Goal: Obtain resource: Obtain resource

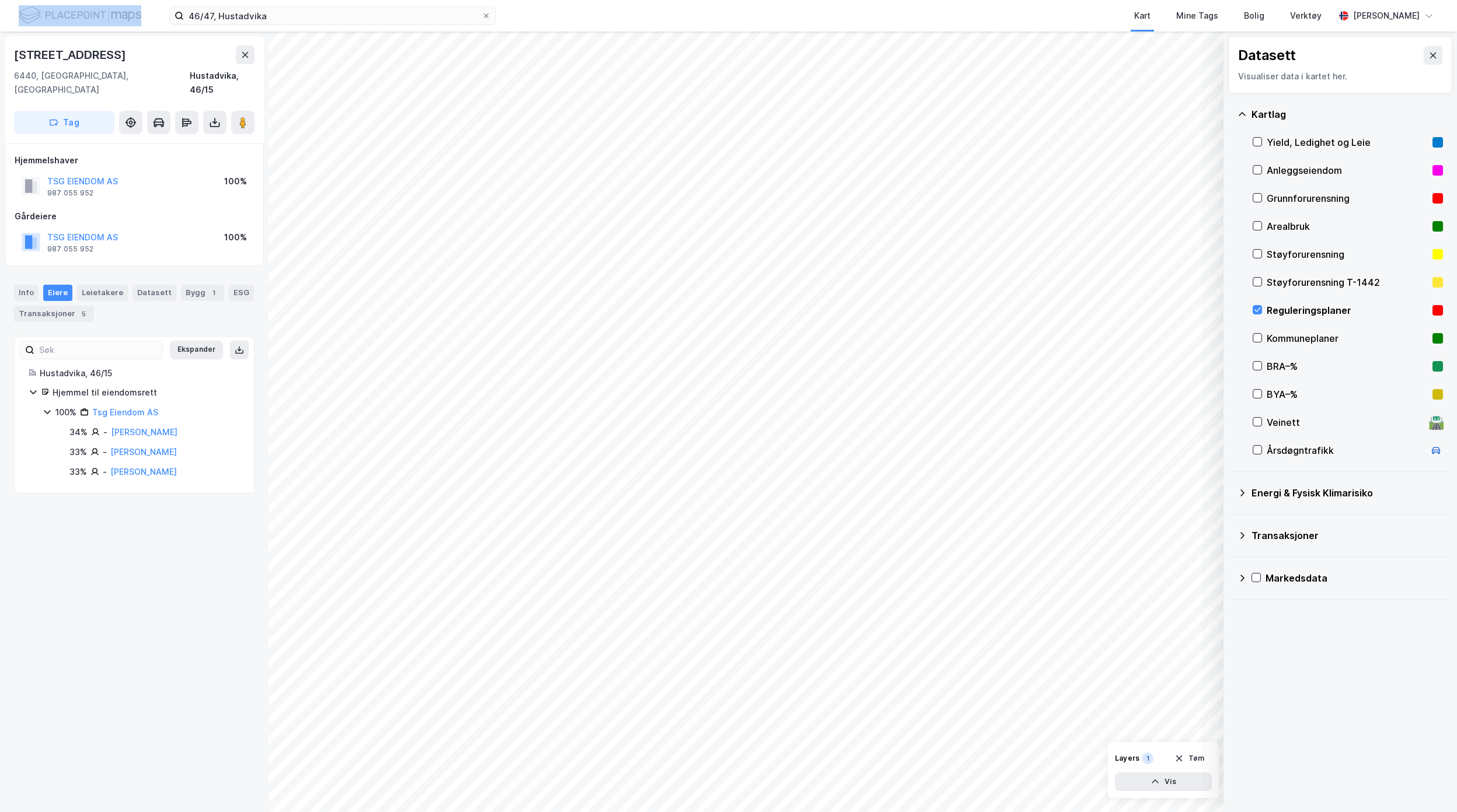
drag, startPoint x: 171, startPoint y: 27, endPoint x: 70, endPoint y: 29, distance: 101.0
click at [70, 29] on div "46/47, Hustadvika Kart Mine Tags Bolig Verktøy [PERSON_NAME]" at bounding box center [728, 15] width 1457 height 32
click at [69, 654] on div "[STREET_ADDRESS], [GEOGRAPHIC_DATA] Hustadvika, 46/15 Tag Hjemmelshaver TSG EIE…" at bounding box center [134, 422] width 268 height 781
click at [253, 12] on input "46/47, Hustadvika" at bounding box center [332, 15] width 298 height 18
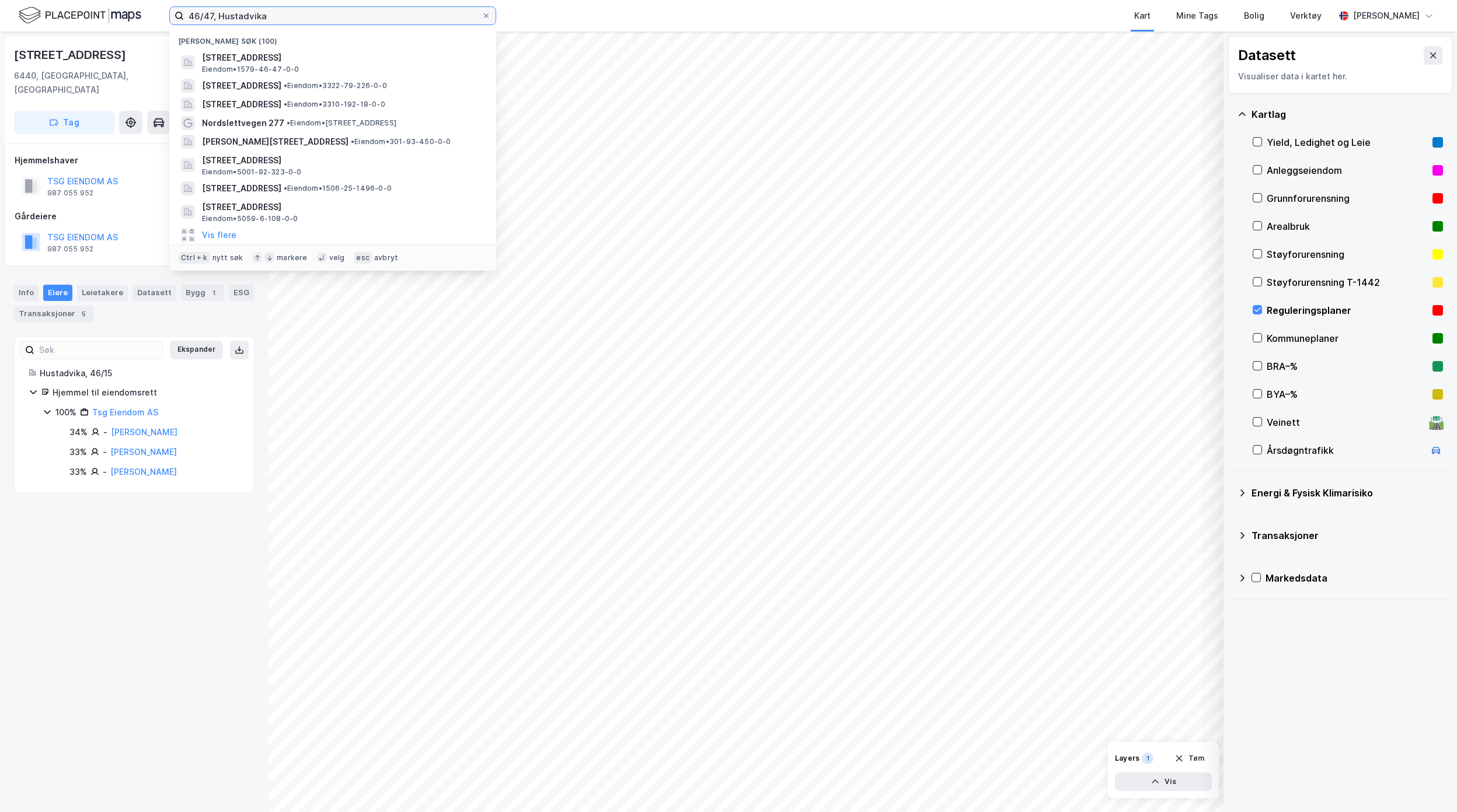
drag, startPoint x: 262, startPoint y: 12, endPoint x: 154, endPoint y: 6, distance: 108.2
click at [164, 6] on div "46/47, [PERSON_NAME] søk (100) [STREET_ADDRESS], HUSTADVIKA Eiendom • 1579-46-4…" at bounding box center [728, 15] width 1457 height 32
type input "a"
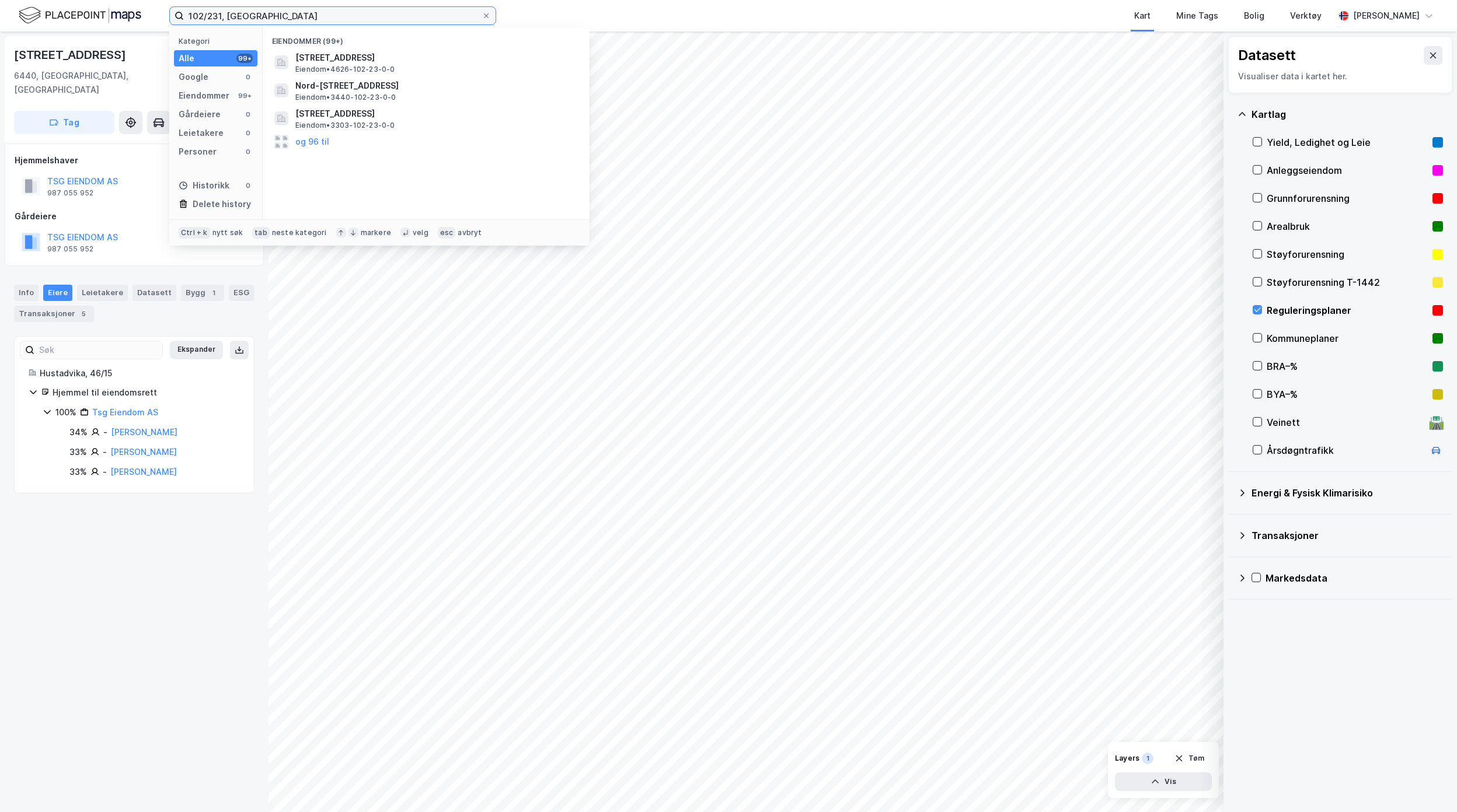
type input "102/231, [GEOGRAPHIC_DATA]"
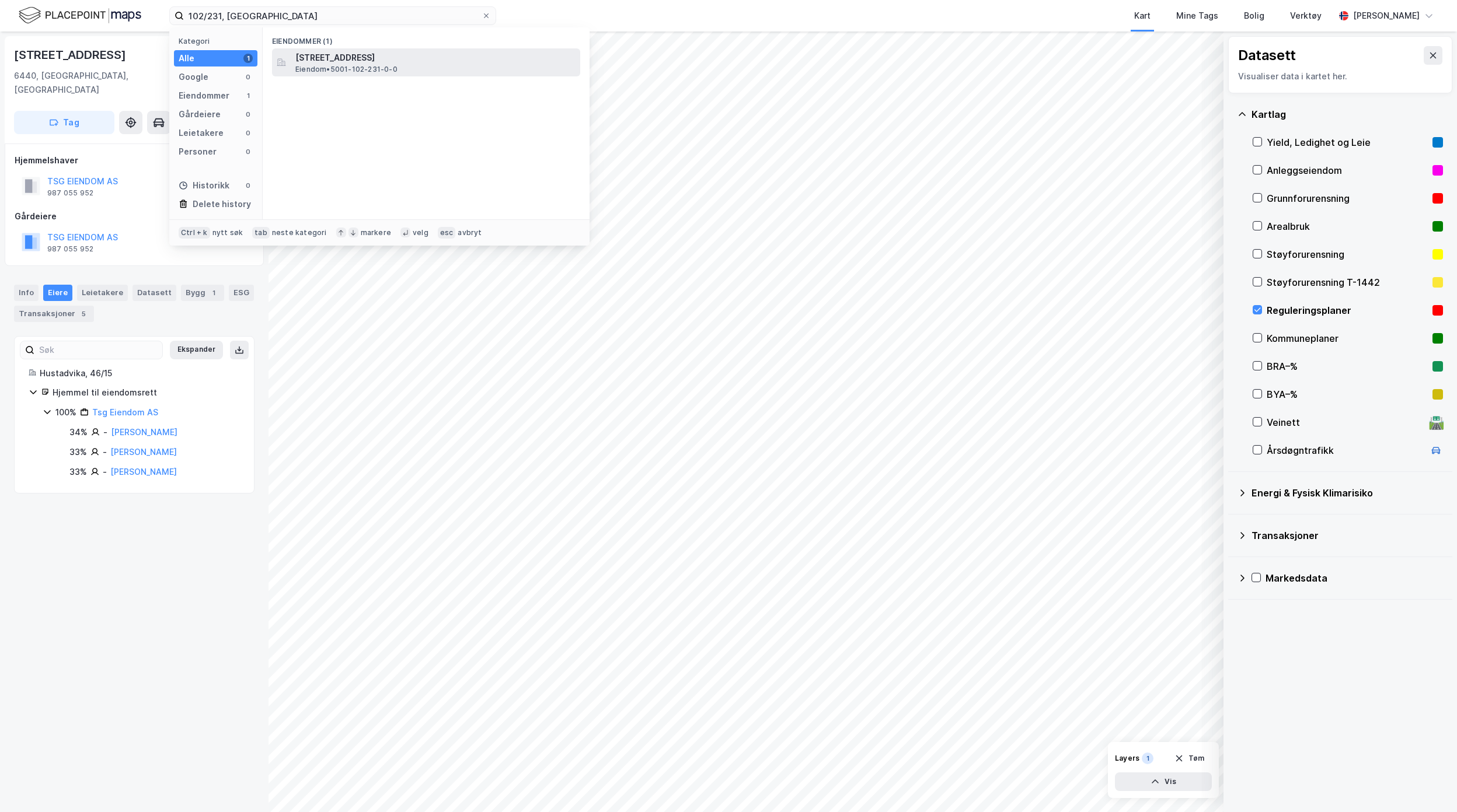
click at [417, 60] on span "[STREET_ADDRESS]" at bounding box center [436, 58] width 281 height 14
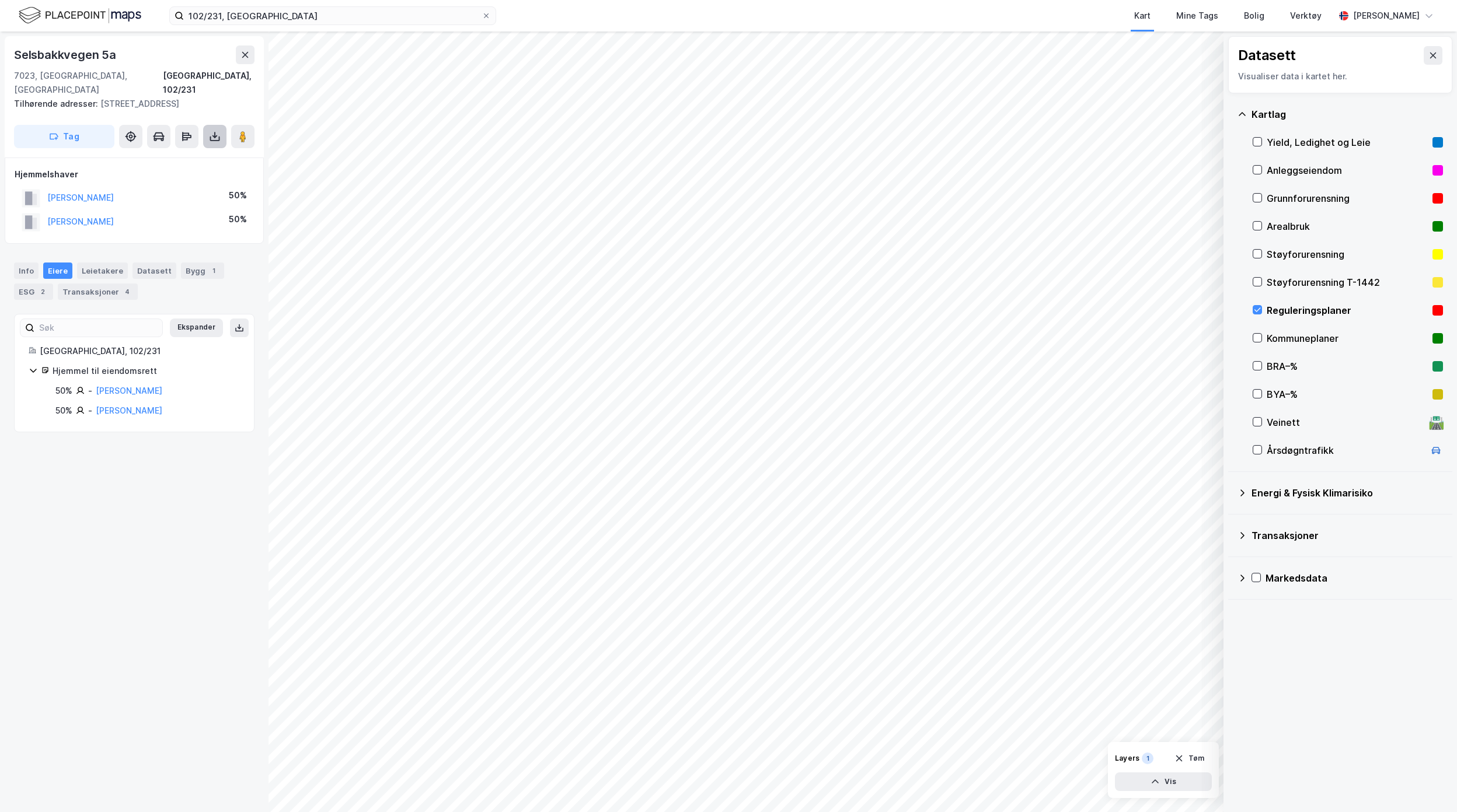
drag, startPoint x: 211, startPoint y: 118, endPoint x: 208, endPoint y: 124, distance: 6.7
click at [211, 131] on icon at bounding box center [215, 136] width 12 height 12
click at [191, 155] on div "Last ned grunnbok" at bounding box center [157, 160] width 67 height 9
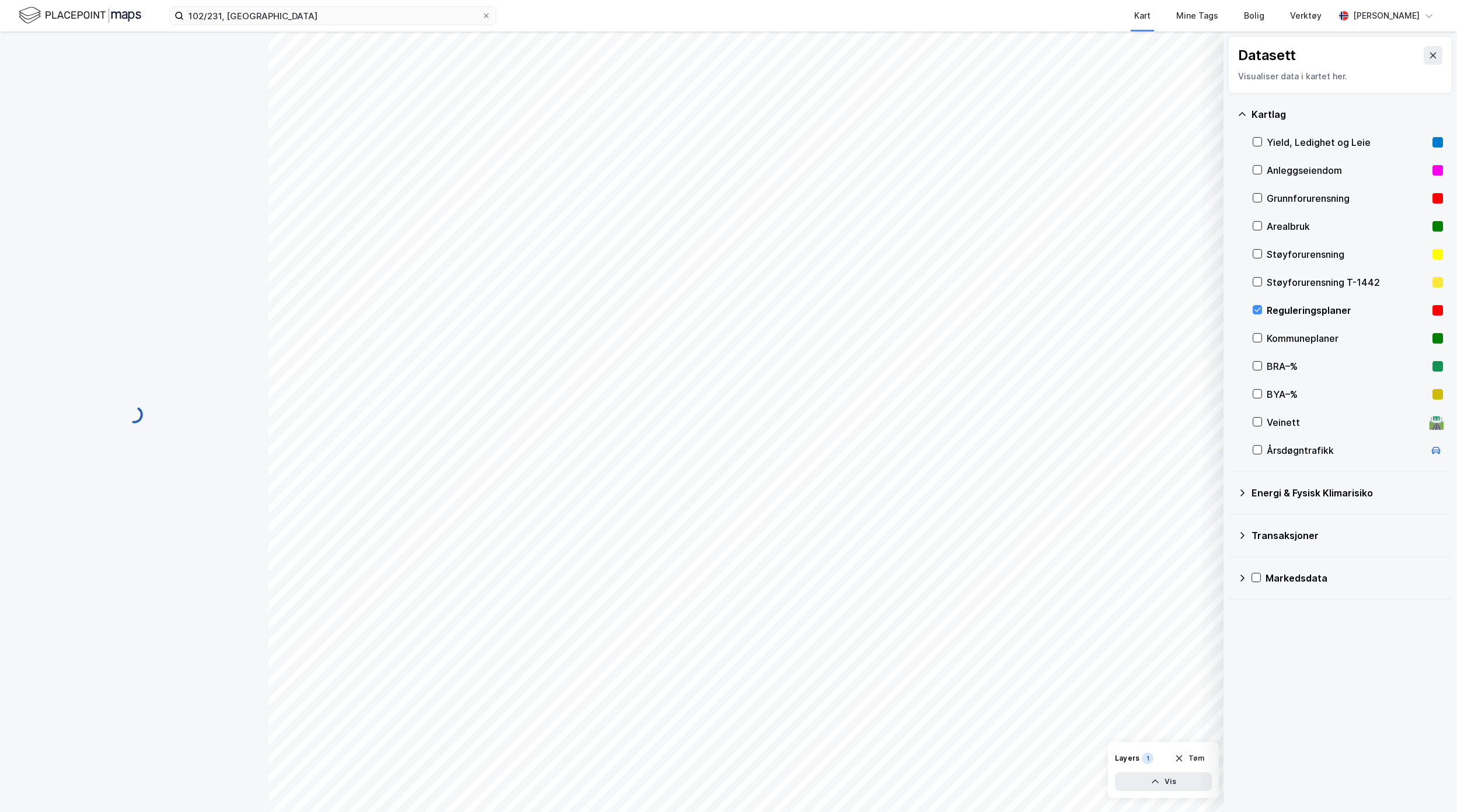
scroll to position [155, 0]
